Goal: Task Accomplishment & Management: Use online tool/utility

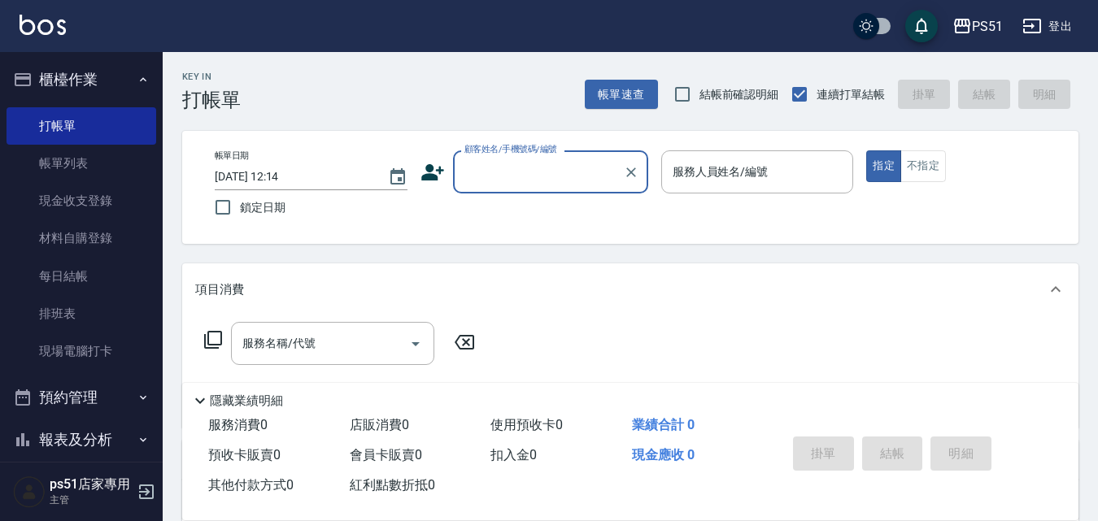
click at [500, 169] on input "顧客姓名/手機號碼/編號" at bounding box center [538, 172] width 156 height 28
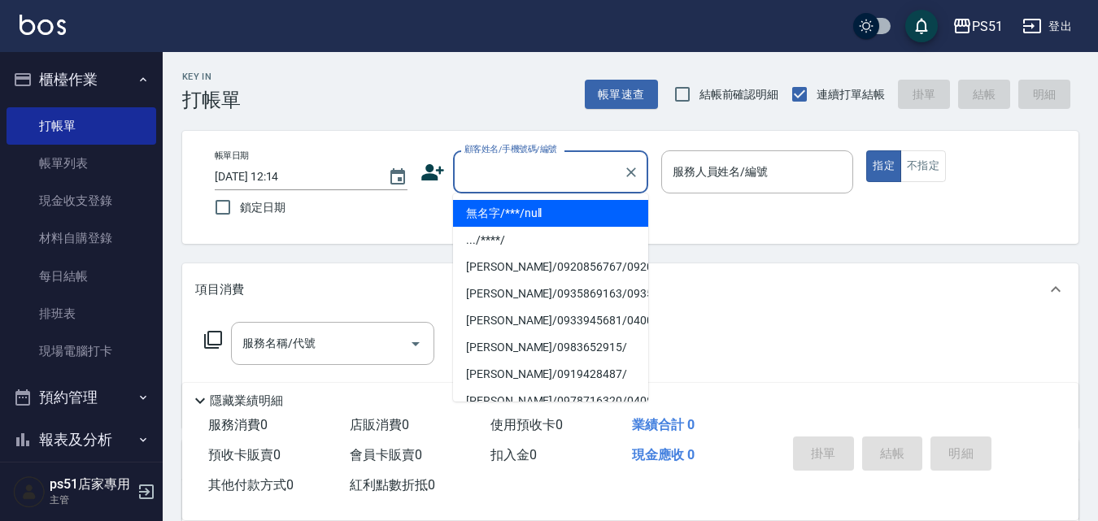
click at [551, 217] on li "無名字/***/null" at bounding box center [550, 213] width 195 height 27
type input "無名字/***/null"
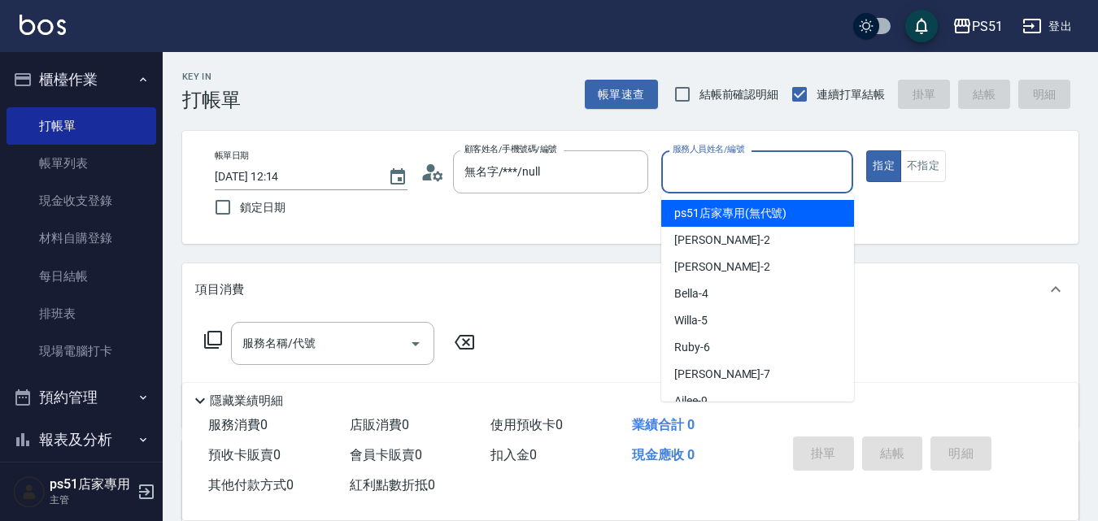
click at [730, 181] on input "服務人員姓名/編號" at bounding box center [758, 172] width 178 height 28
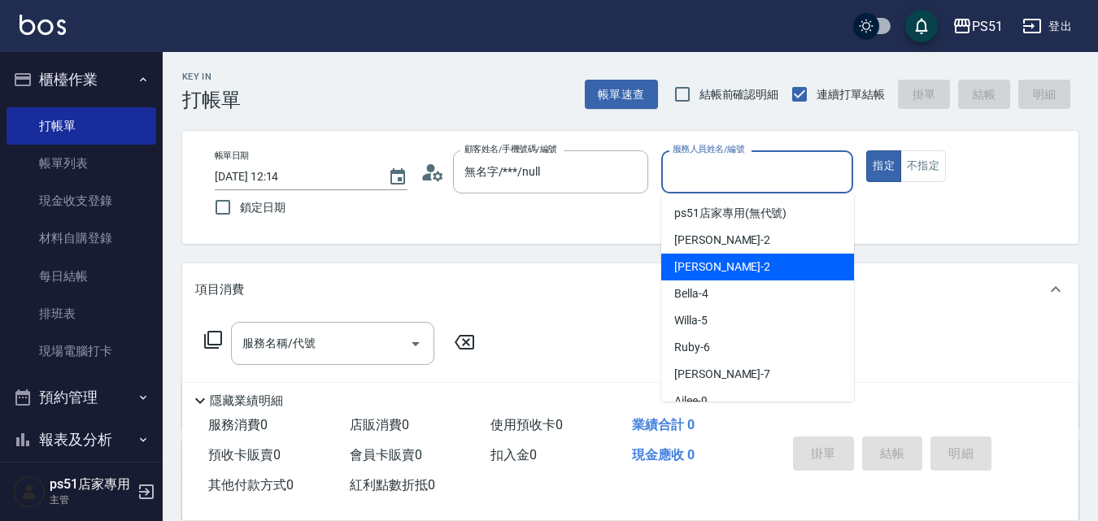
click at [743, 268] on div "[PERSON_NAME] -2" at bounding box center [757, 267] width 193 height 27
type input "[PERSON_NAME]-2"
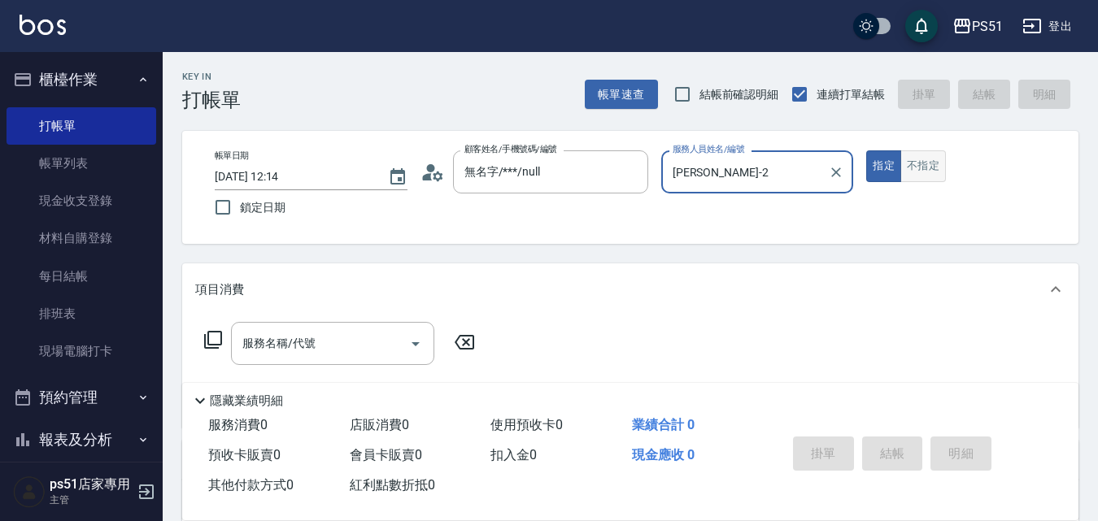
click at [920, 168] on button "不指定" at bounding box center [923, 166] width 46 height 32
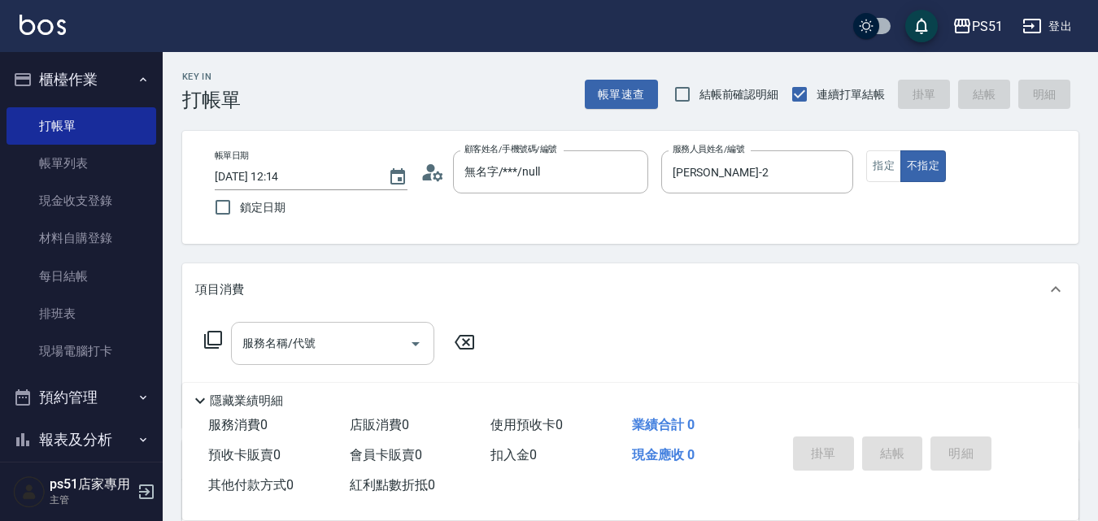
drag, startPoint x: 362, startPoint y: 363, endPoint x: 360, endPoint y: 348, distance: 14.7
click at [361, 363] on div "服務名稱/代號" at bounding box center [332, 343] width 203 height 43
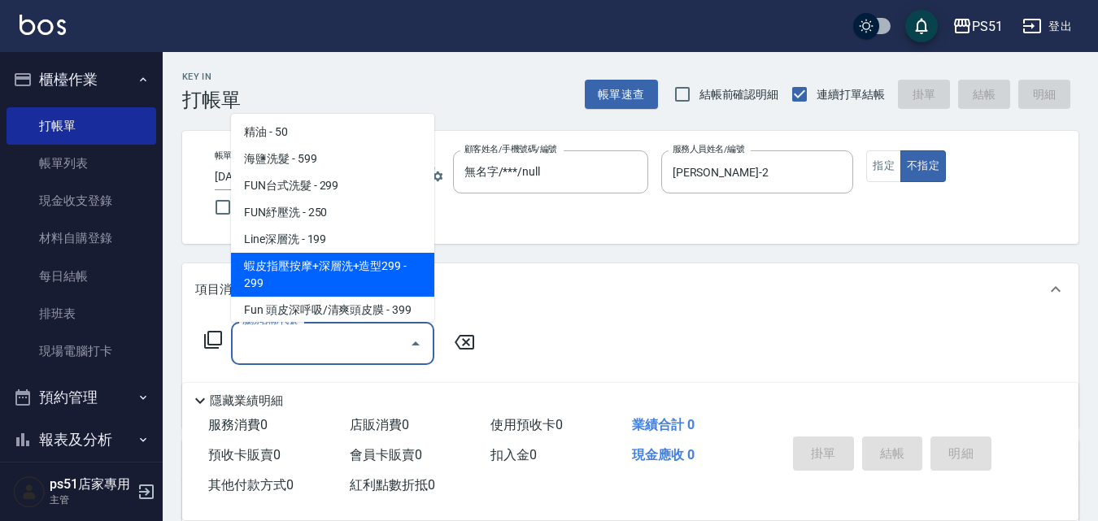
scroll to position [380, 0]
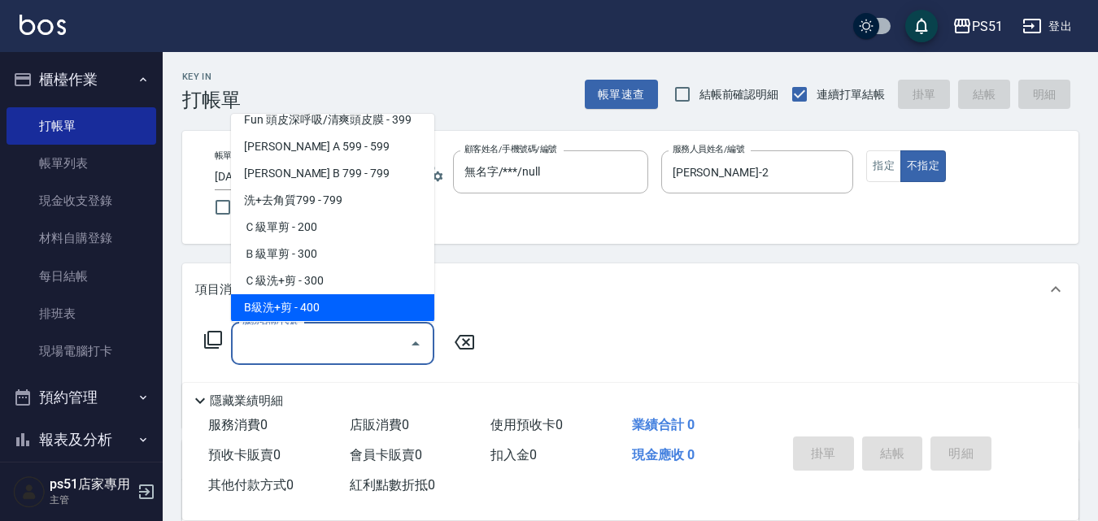
click at [356, 299] on span "B級洗+剪 - 400" at bounding box center [332, 307] width 203 height 27
type input "B級洗+剪(204)"
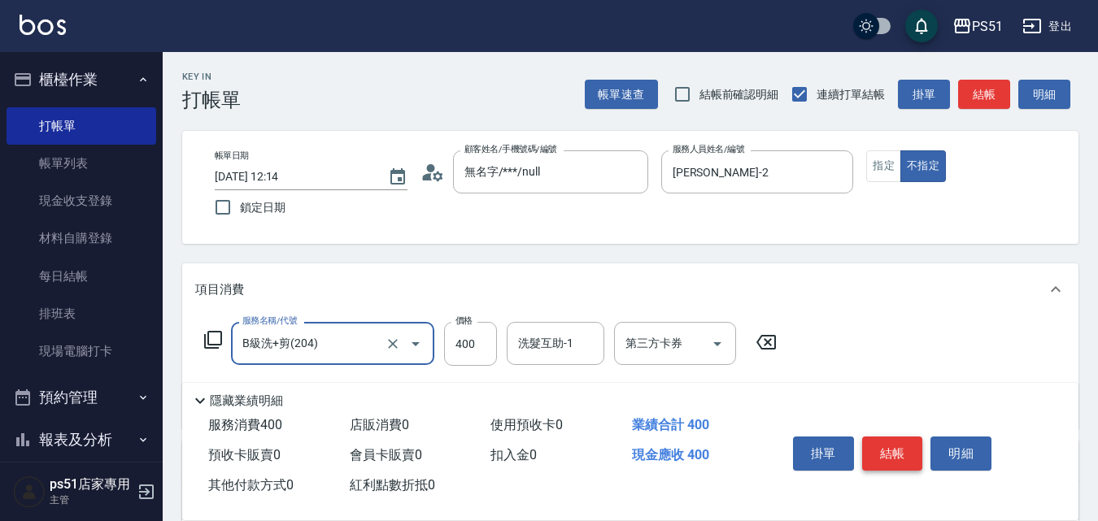
click at [892, 441] on button "結帳" at bounding box center [892, 454] width 61 height 34
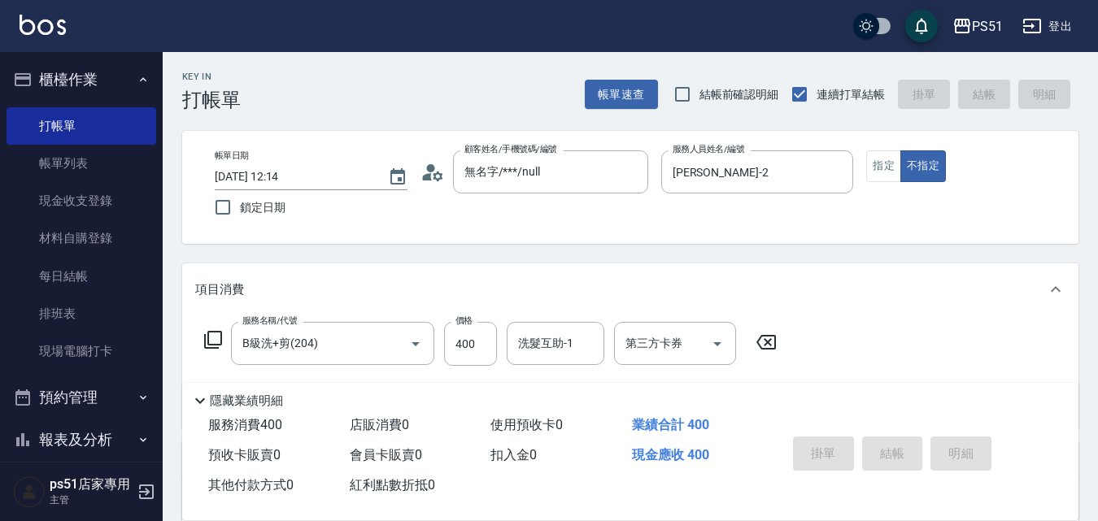
type input "[DATE] 15:03"
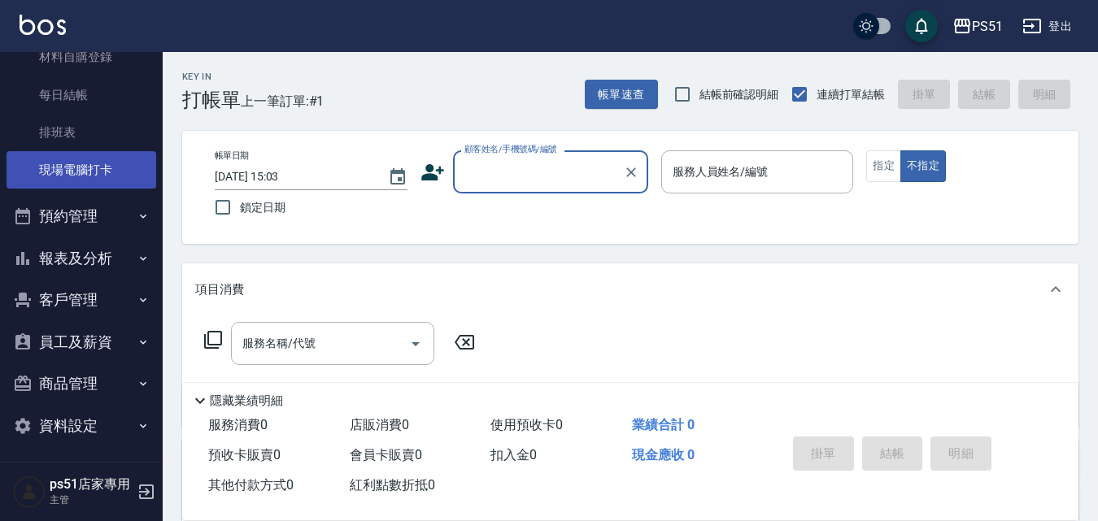
scroll to position [185, 0]
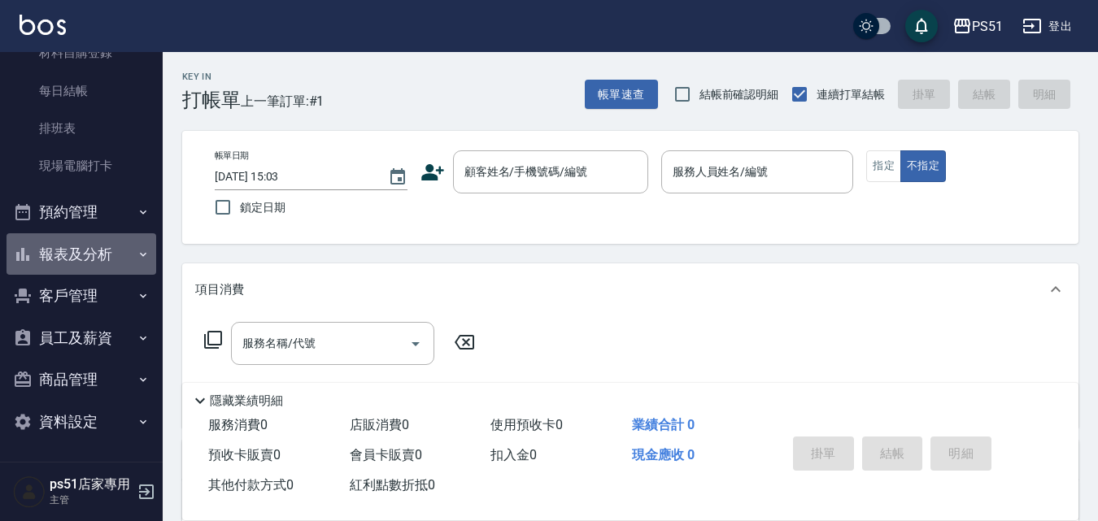
click at [123, 261] on button "報表及分析" at bounding box center [82, 254] width 150 height 42
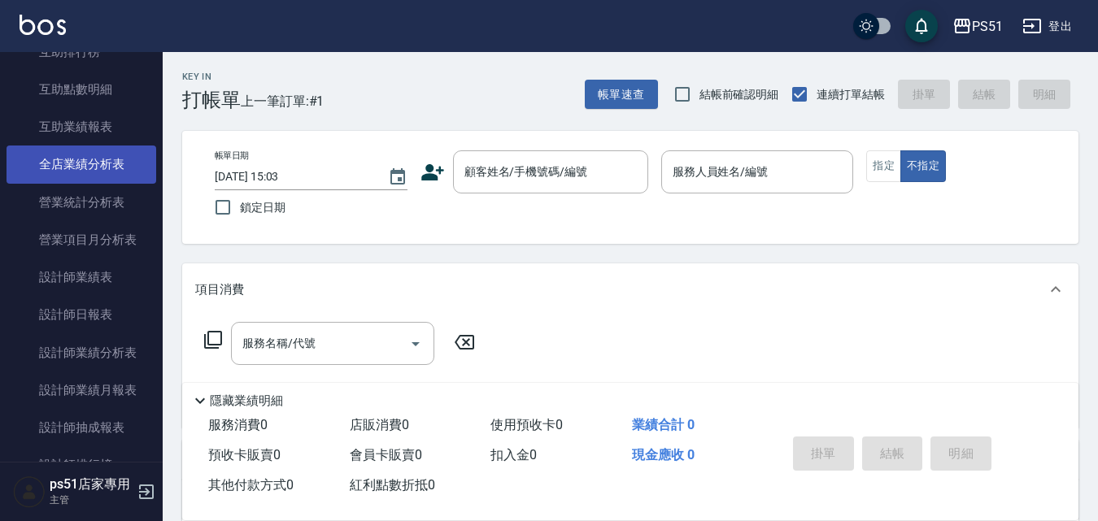
scroll to position [755, 0]
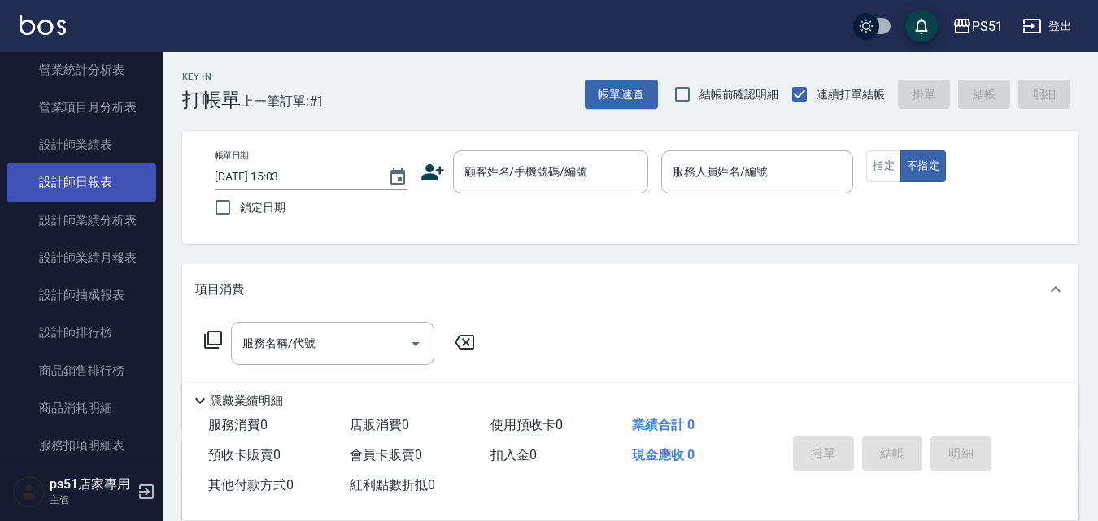
click at [110, 179] on link "設計師日報表" at bounding box center [82, 181] width 150 height 37
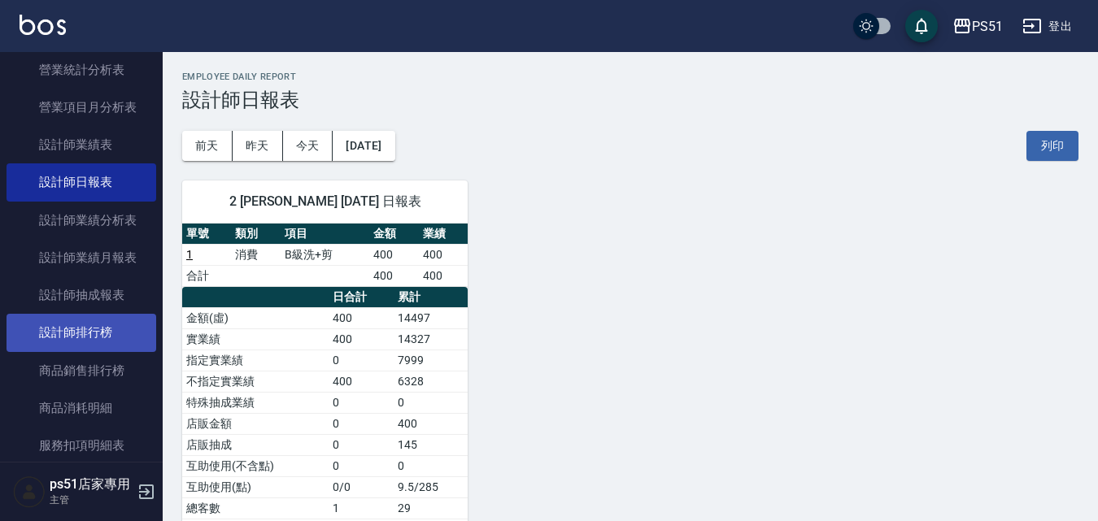
click at [107, 337] on link "設計師排行榜" at bounding box center [82, 332] width 150 height 37
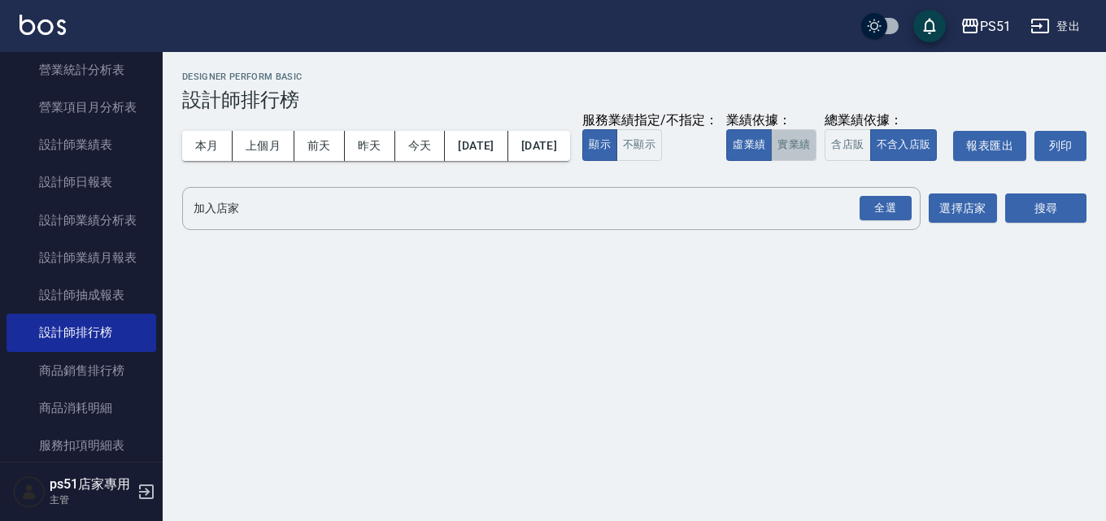
drag, startPoint x: 395, startPoint y: 196, endPoint x: 637, endPoint y: 198, distance: 241.5
click at [771, 161] on button "實業績" at bounding box center [794, 145] width 46 height 32
click at [875, 221] on div "全選" at bounding box center [886, 208] width 52 height 25
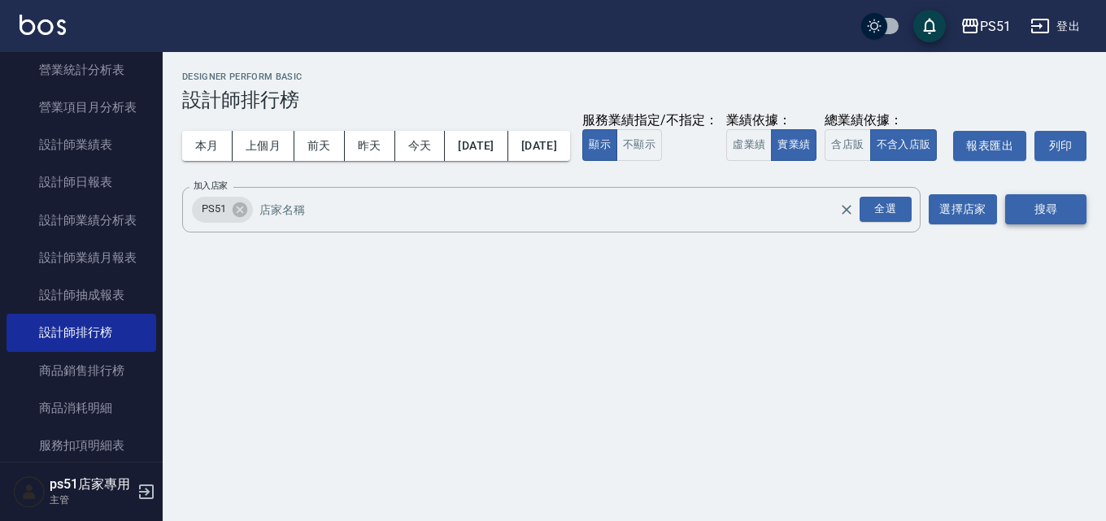
click at [1065, 224] on button "搜尋" at bounding box center [1045, 209] width 81 height 30
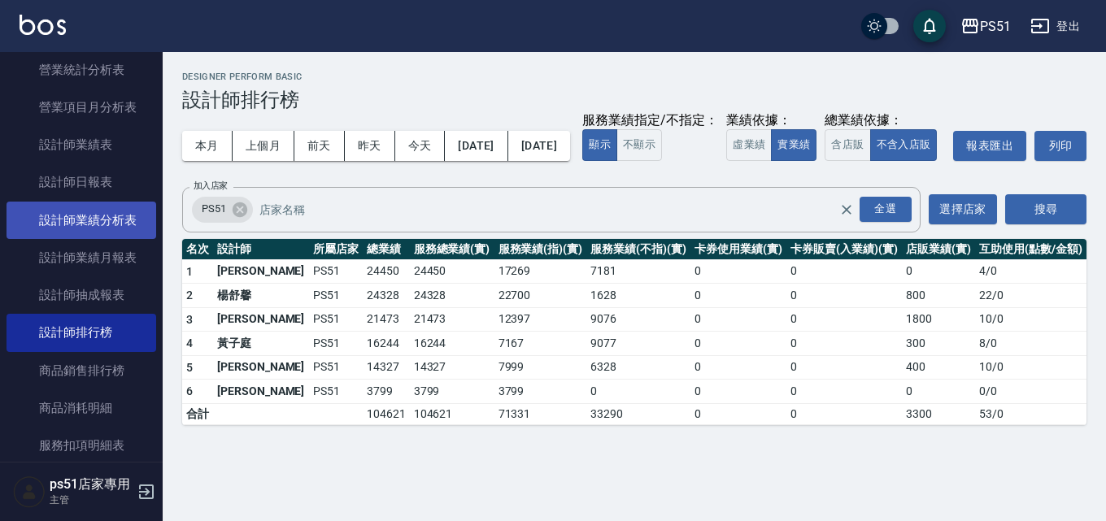
click at [75, 220] on link "設計師業績分析表" at bounding box center [82, 220] width 150 height 37
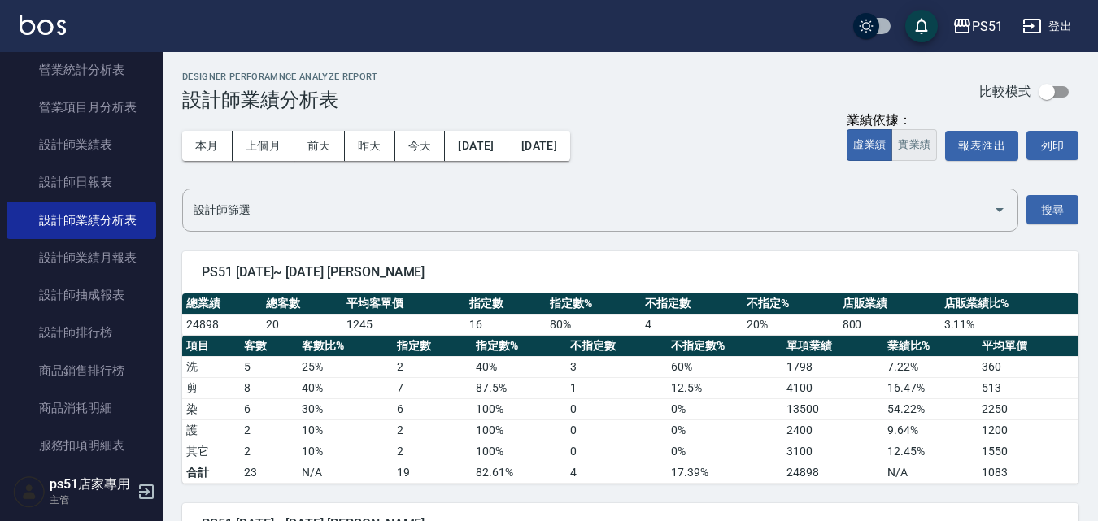
click at [899, 155] on button "實業績" at bounding box center [914, 145] width 46 height 32
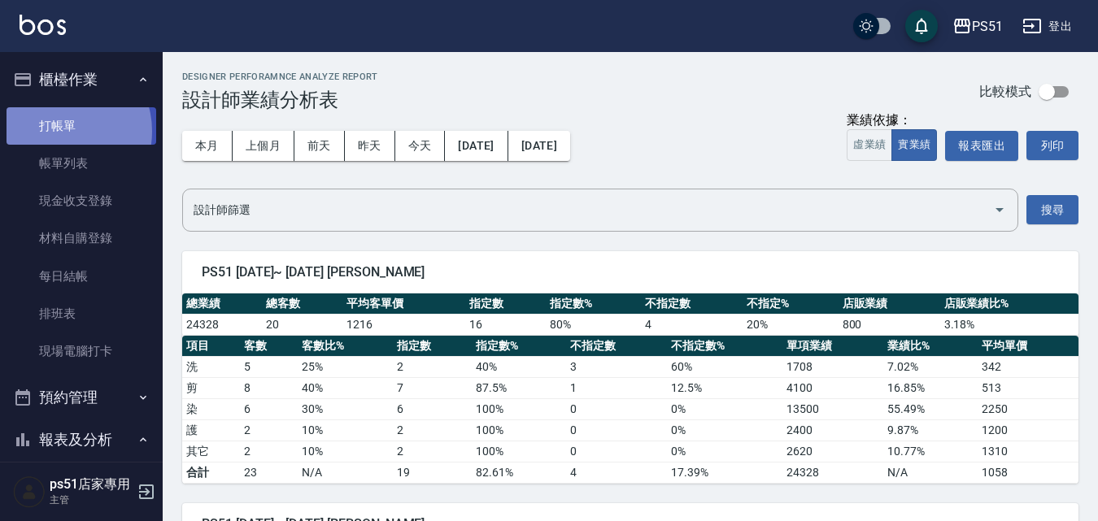
click at [60, 131] on link "打帳單" at bounding box center [82, 125] width 150 height 37
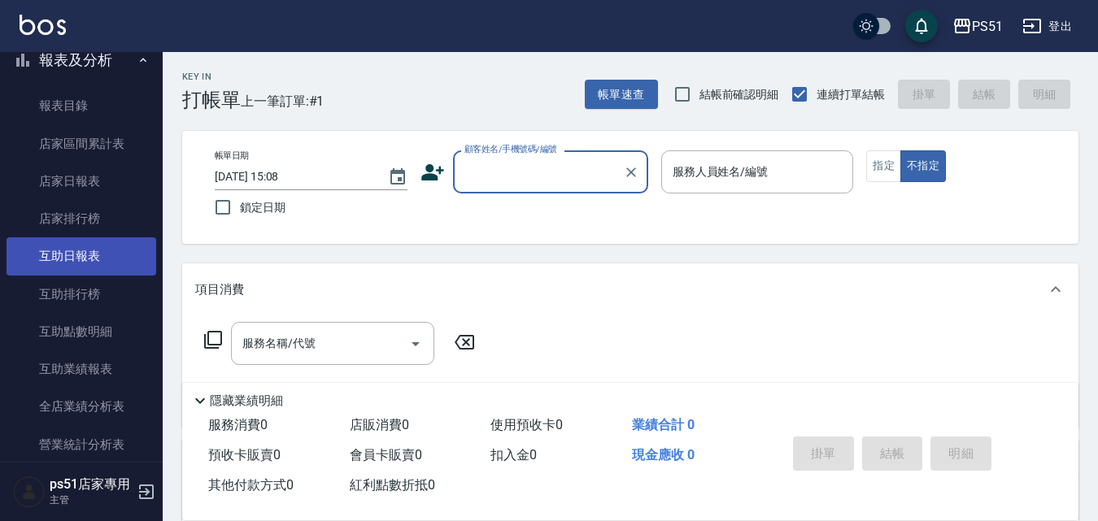
scroll to position [189, 0]
